Goal: Task Accomplishment & Management: Use online tool/utility

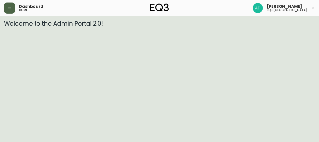
click at [6, 9] on button "button" at bounding box center [9, 8] width 11 height 11
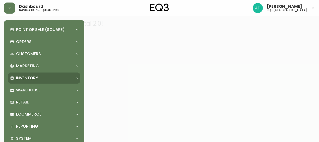
click at [20, 81] on div "Inventory" at bounding box center [44, 77] width 72 height 11
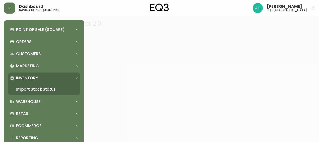
click at [36, 92] on link "Import Stock Status" at bounding box center [44, 89] width 72 height 12
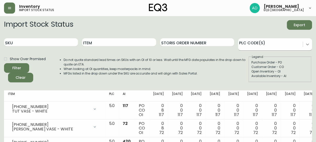
click at [306, 43] on icon at bounding box center [307, 44] width 5 height 5
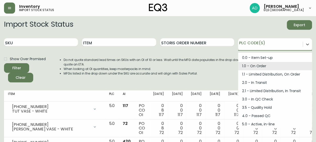
click at [254, 65] on div "1.0 - On Order" at bounding box center [275, 66] width 74 height 8
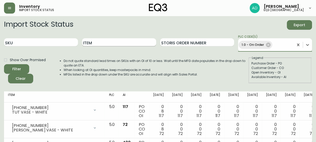
click at [4, 64] on button "Filter" at bounding box center [16, 69] width 25 height 10
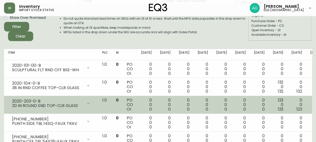
scroll to position [50, 0]
